Goal: Task Accomplishment & Management: Complete application form

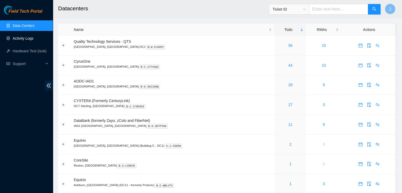
click at [34, 36] on link "Activity Logs" at bounding box center [23, 38] width 21 height 4
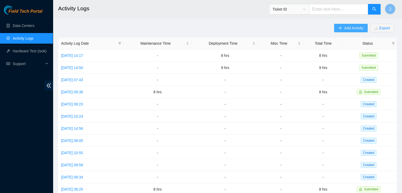
click at [351, 31] on span "Add Activity" at bounding box center [353, 28] width 19 height 6
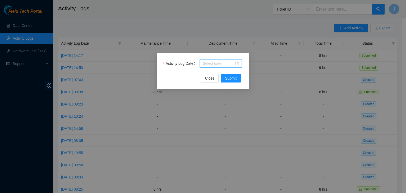
click at [232, 64] on input "Activity Log Date" at bounding box center [218, 64] width 31 height 6
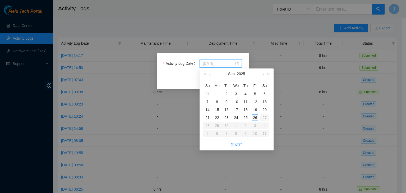
type input "[DATE]"
click at [255, 118] on div "26" at bounding box center [255, 117] width 6 height 6
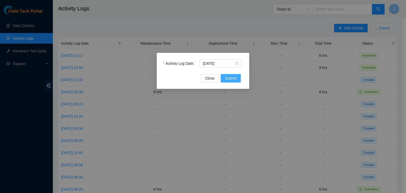
click at [227, 76] on span "Submit" at bounding box center [231, 78] width 12 height 6
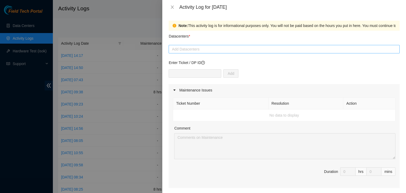
click at [195, 50] on div at bounding box center [284, 49] width 228 height 6
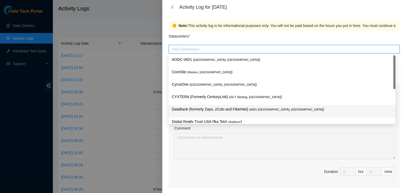
click at [191, 108] on p "DataBank (formerly Zayo, zColo and FiberNet) ( IAD1 [GEOGRAPHIC_DATA], [GEOGRAP…" at bounding box center [282, 109] width 220 height 6
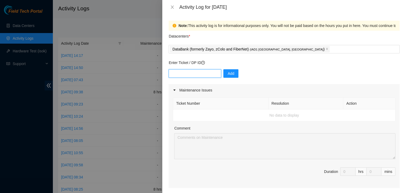
click at [195, 71] on input "text" at bounding box center [195, 73] width 53 height 8
type input "DP81248"
click at [231, 73] on button "Add" at bounding box center [230, 73] width 15 height 8
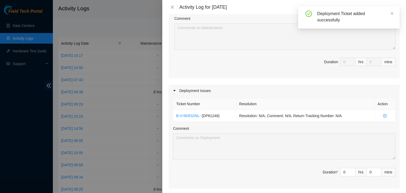
scroll to position [110, 0]
click at [342, 170] on input "0" at bounding box center [347, 172] width 15 height 8
type input "5"
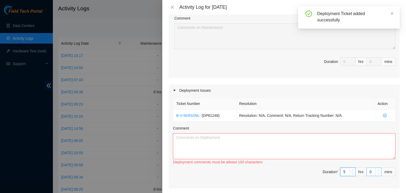
type input "5"
click at [368, 169] on input "0" at bounding box center [373, 172] width 15 height 8
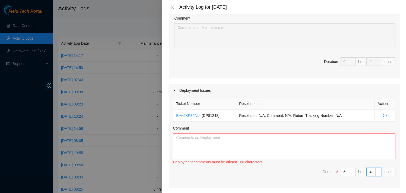
type input "45"
click at [314, 135] on textarea "Comment" at bounding box center [284, 146] width 222 height 26
paste textarea "EOD report: -Scoped, cleaned, patched, labeled, and managed all the CH fibers -…"
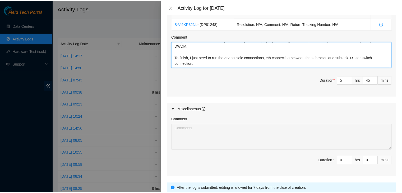
scroll to position [242, 0]
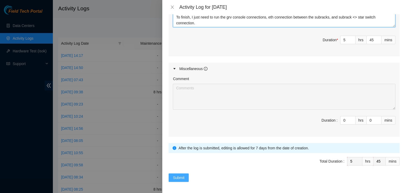
type textarea "EOD report: -Scoped, cleaned, patched, labeled, and managed all the CH fibers -…"
drag, startPoint x: 177, startPoint y: 173, endPoint x: 178, endPoint y: 178, distance: 5.4
click at [178, 178] on span "Submit" at bounding box center [179, 178] width 12 height 6
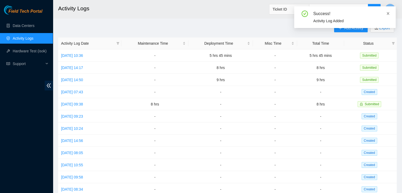
click at [387, 13] on icon "close" at bounding box center [388, 14] width 4 height 4
